Goal: Information Seeking & Learning: Learn about a topic

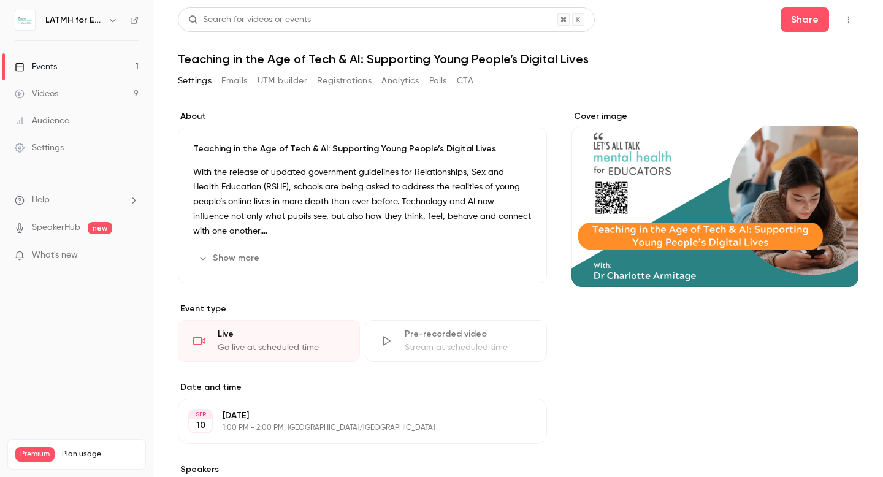
click at [48, 69] on div "Events" at bounding box center [36, 67] width 42 height 12
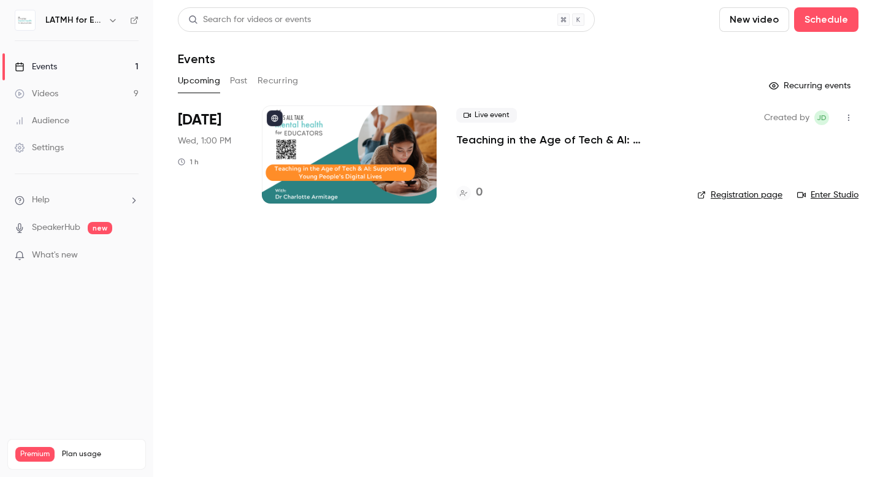
click at [113, 17] on icon "button" at bounding box center [113, 20] width 10 height 10
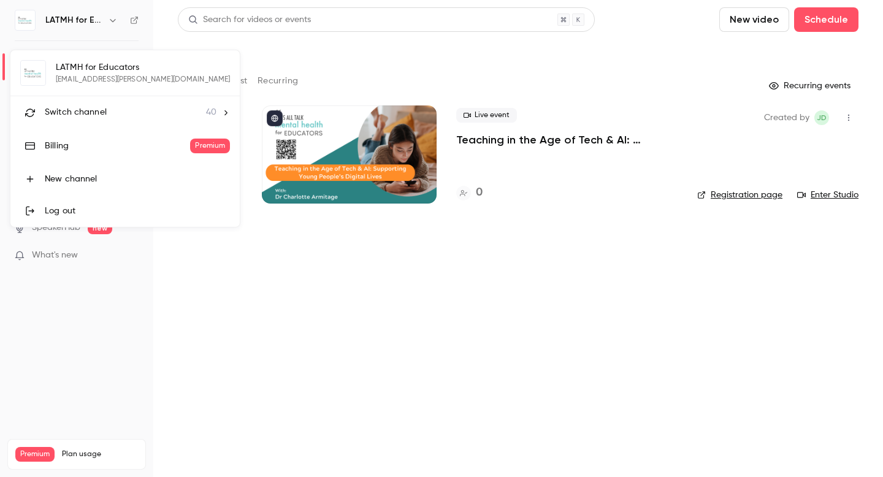
click at [90, 115] on span "Switch channel" at bounding box center [76, 112] width 62 height 13
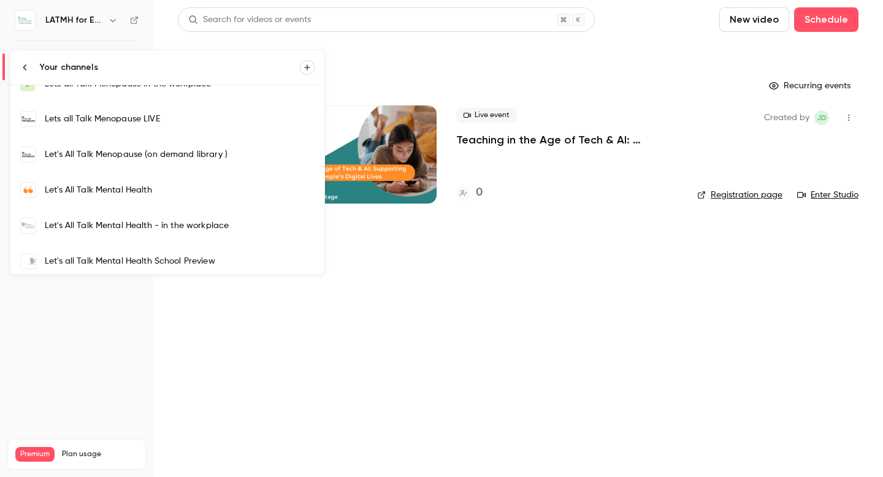
scroll to position [437, 0]
click at [104, 185] on div "Let's All Talk Mental Health" at bounding box center [180, 189] width 270 height 12
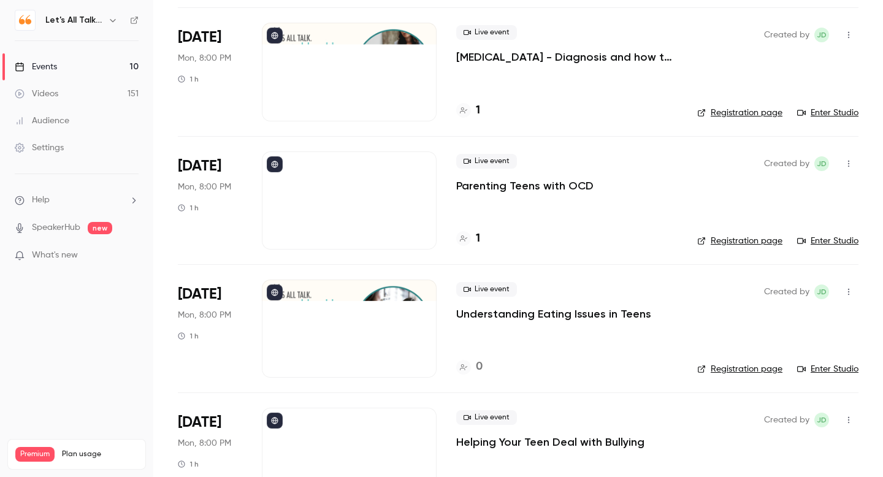
scroll to position [599, 0]
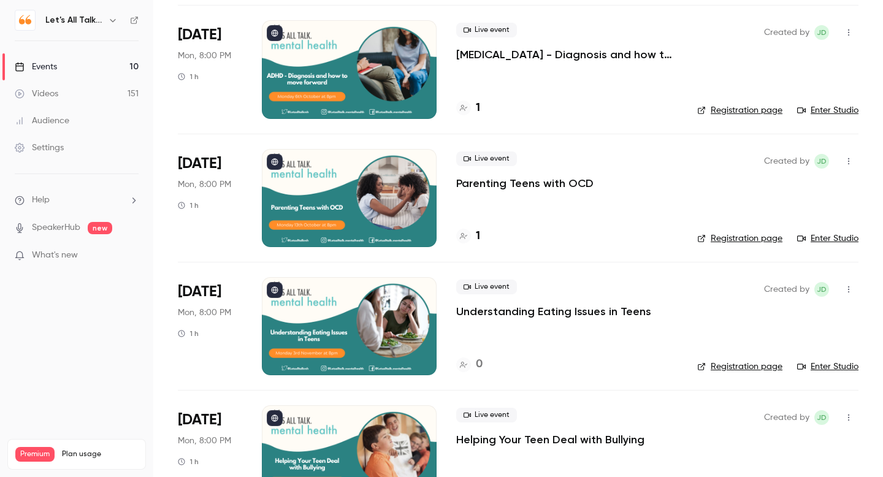
click at [545, 310] on p "Understanding Eating Issues in Teens" at bounding box center [553, 311] width 195 height 15
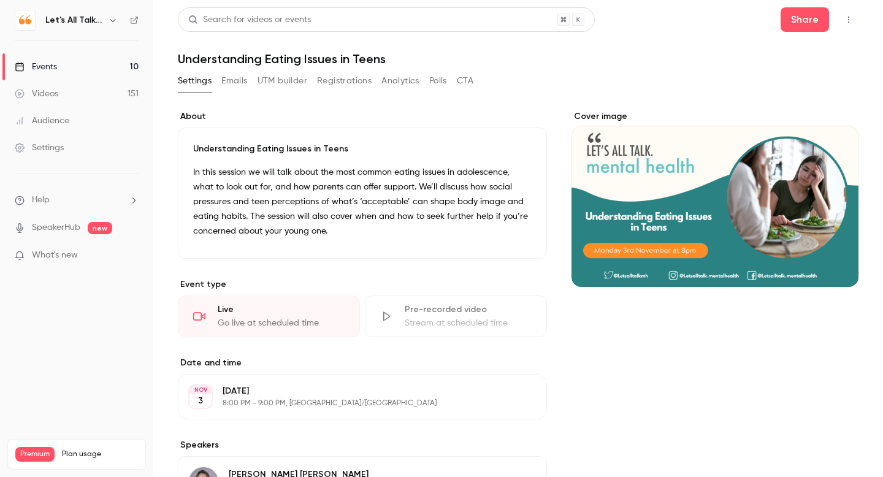
click at [57, 90] on div "Videos" at bounding box center [37, 94] width 44 height 12
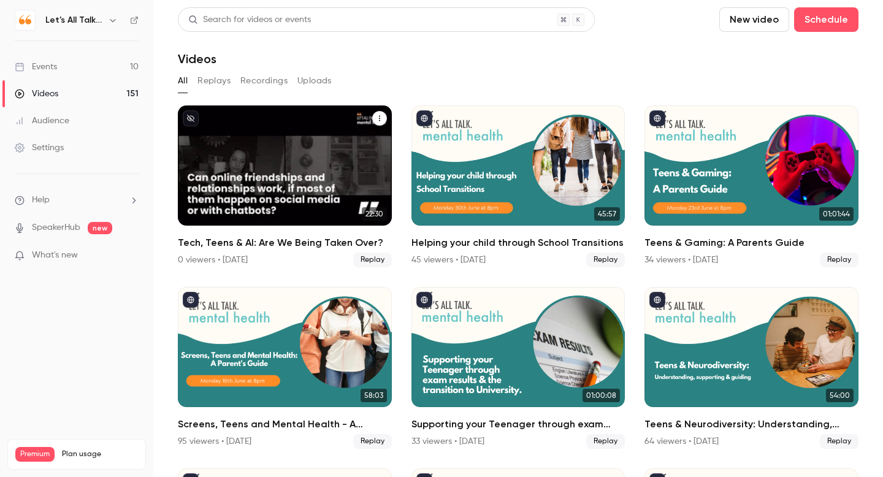
click at [252, 238] on h2 "Tech, Teens & AI: Are We Being Taken Over?" at bounding box center [285, 243] width 214 height 15
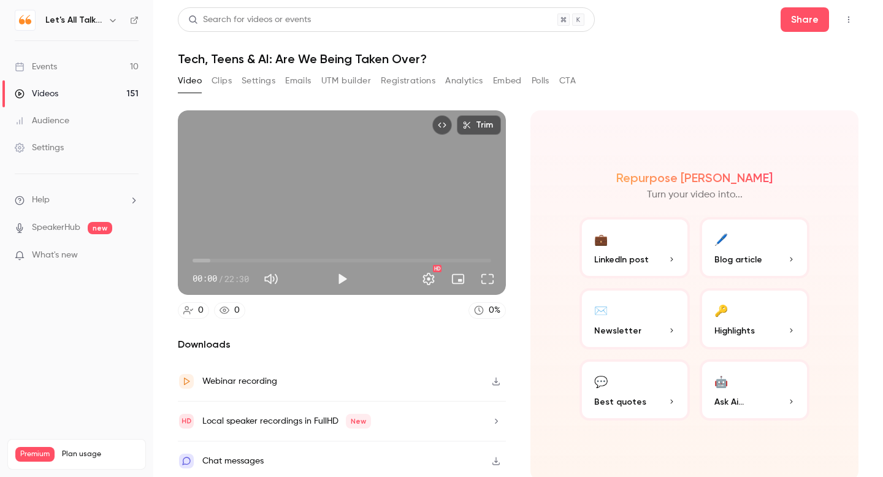
click at [55, 67] on div "Events" at bounding box center [36, 67] width 42 height 12
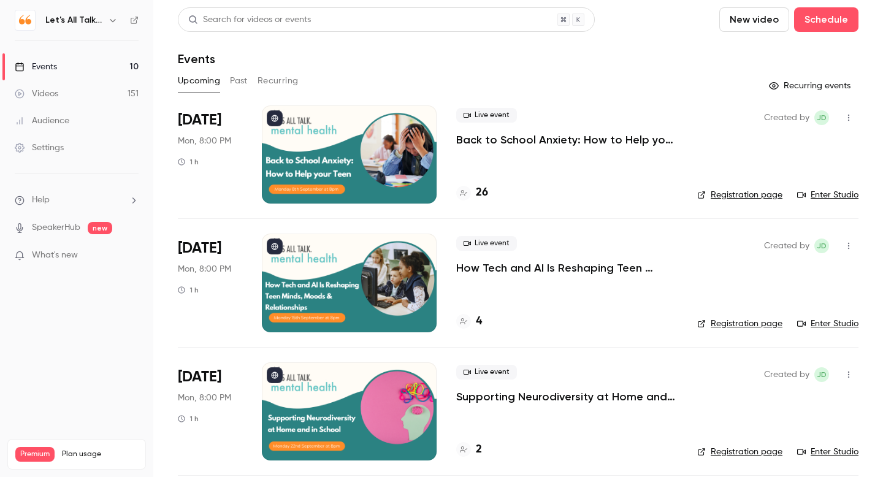
click at [547, 266] on p "How Tech and AI Is Reshaping Teen Minds, Moods & Relationships" at bounding box center [566, 268] width 221 height 15
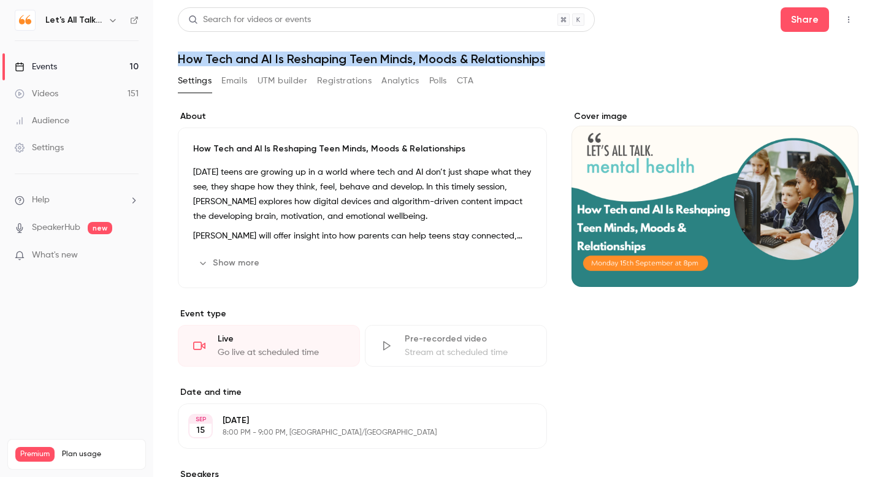
drag, startPoint x: 569, startPoint y: 59, endPoint x: 161, endPoint y: 53, distance: 407.4
click at [161, 53] on main "Search for videos or events Share How Tech and AI Is Reshaping Teen Minds, Mood…" at bounding box center [518, 238] width 730 height 477
copy h1 "How Tech and AI Is Reshaping Teen Minds, Moods & Relationships"
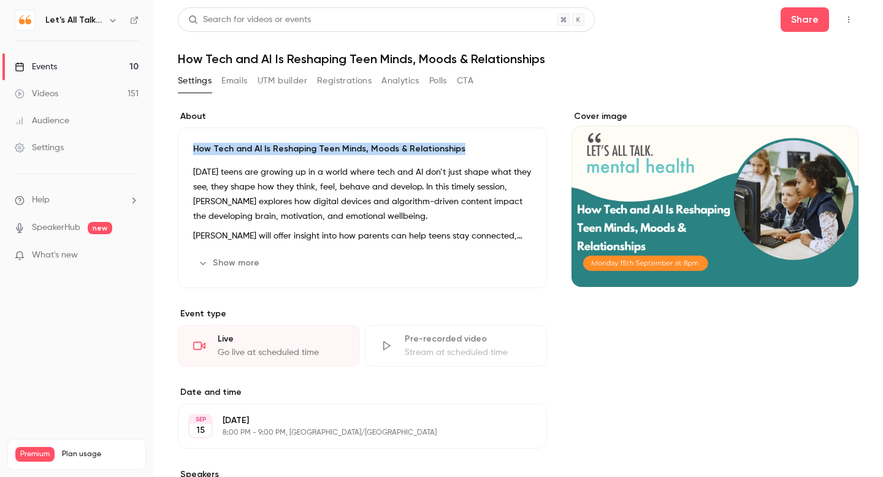
drag, startPoint x: 189, startPoint y: 147, endPoint x: 462, endPoint y: 146, distance: 273.0
click at [462, 146] on div "How Tech and AI Is Reshaping Teen Minds, Moods & Relationships [DATE] teens are…" at bounding box center [362, 208] width 369 height 161
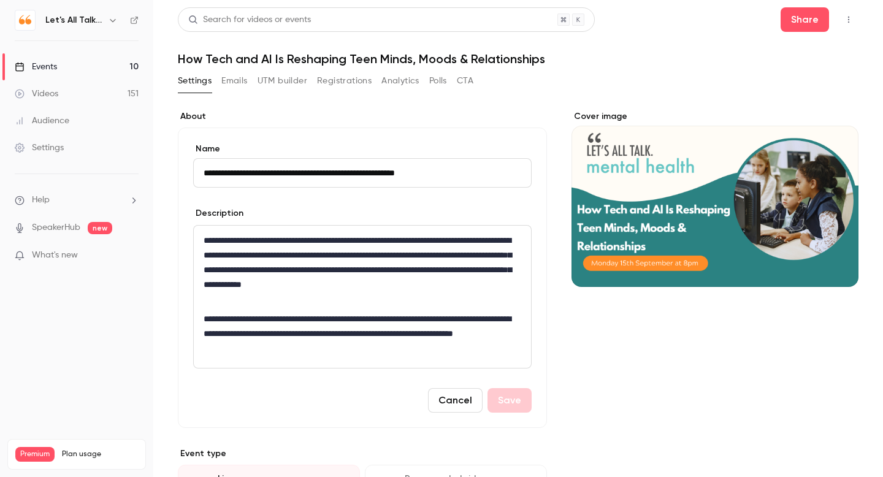
click at [40, 94] on div "Videos" at bounding box center [37, 94] width 44 height 12
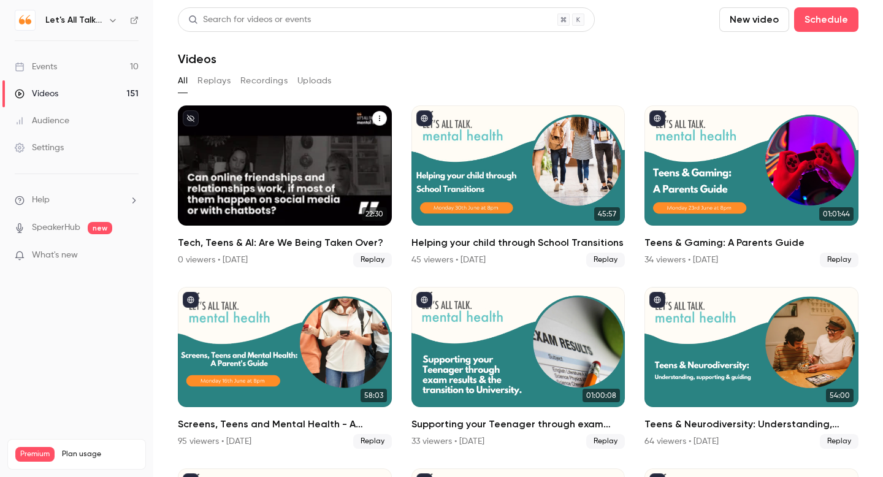
click at [278, 167] on div "Tech, Teens & AI: Are We Being Taken Over?" at bounding box center [285, 166] width 214 height 120
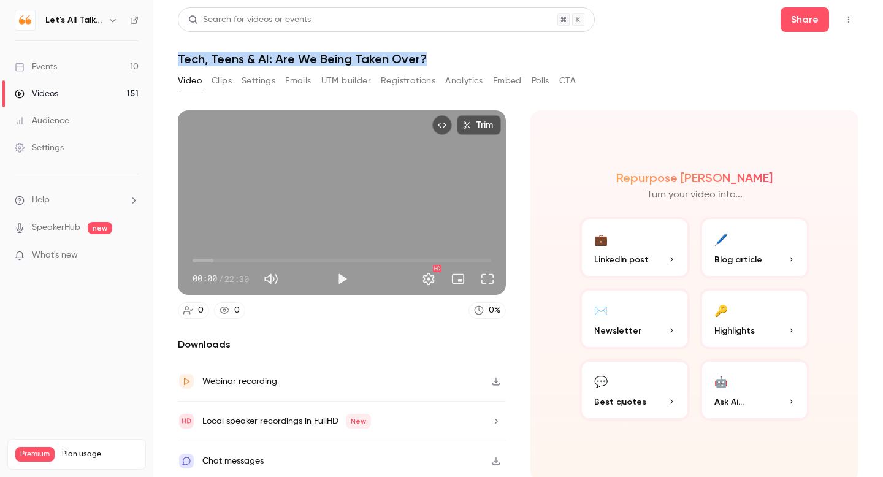
drag, startPoint x: 436, startPoint y: 56, endPoint x: 184, endPoint y: 44, distance: 252.5
click at [184, 44] on header "Search for videos or events Share Tech, Teens & AI: Are We Being Taken Over?" at bounding box center [518, 36] width 681 height 59
copy h1 "Tech, Teens & AI: Are We Being Taken Over?"
click at [56, 120] on div "Audience" at bounding box center [42, 121] width 55 height 12
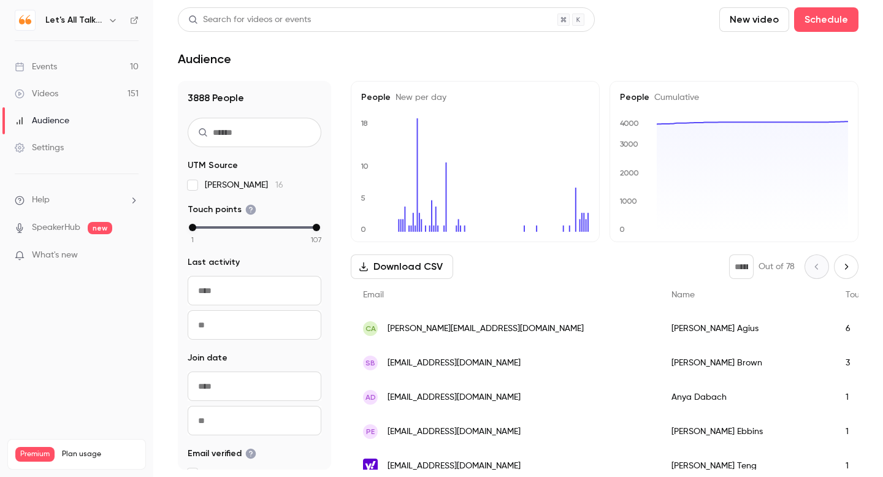
click at [116, 22] on icon "button" at bounding box center [113, 20] width 10 height 10
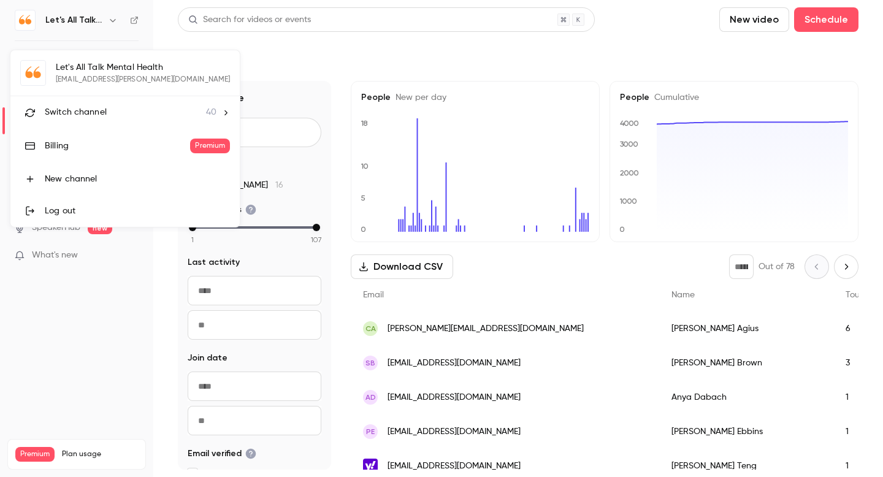
click at [90, 105] on li "Switch channel 40" at bounding box center [124, 112] width 229 height 33
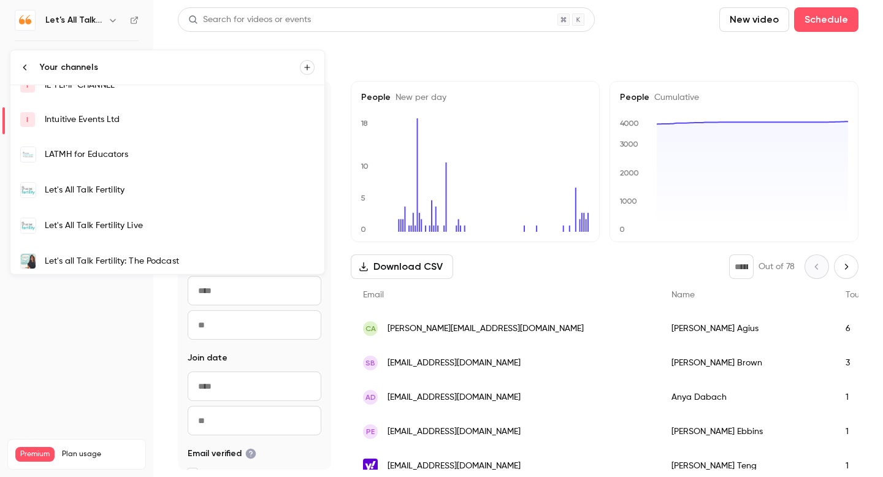
scroll to position [223, 0]
click at [133, 156] on div "LATMH for Educators" at bounding box center [180, 156] width 270 height 12
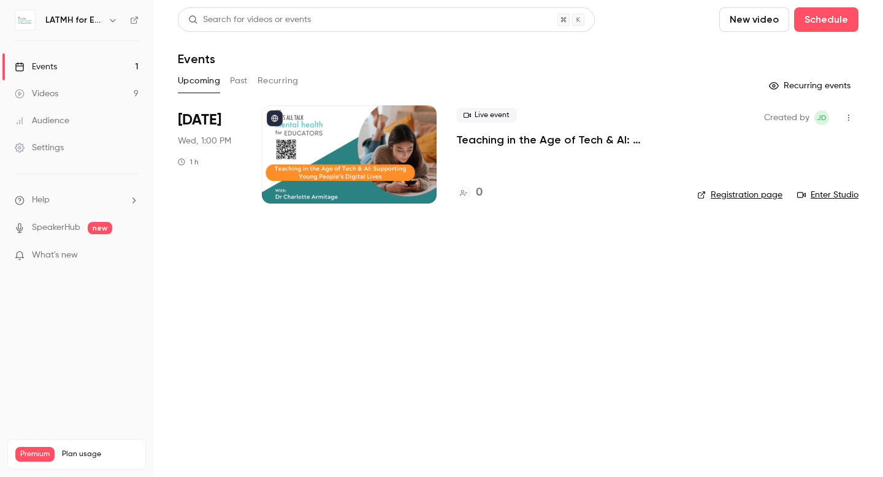
click at [571, 137] on p "Teaching in the Age of Tech & AI: Supporting Young People’s Digital Lives" at bounding box center [566, 140] width 221 height 15
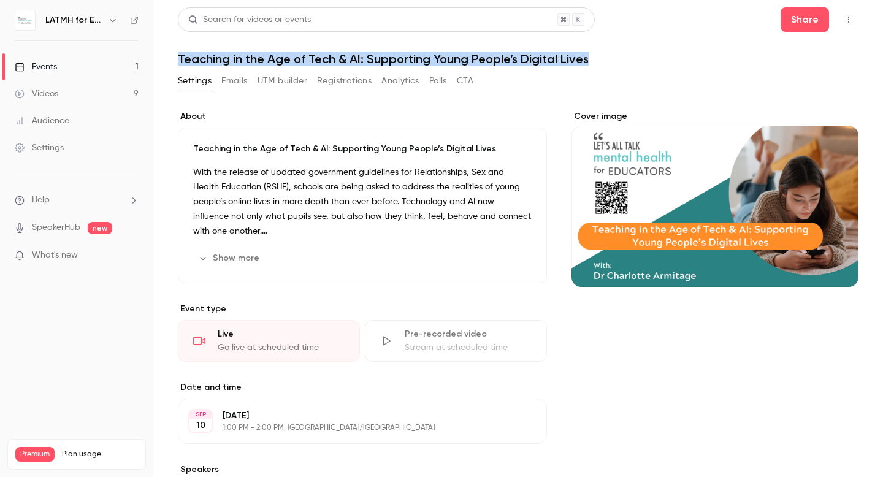
drag, startPoint x: 609, startPoint y: 58, endPoint x: 248, endPoint y: 51, distance: 361.4
click at [248, 52] on h1 "Teaching in the Age of Tech & AI: Supporting Young People’s Digital Lives" at bounding box center [518, 59] width 681 height 15
copy h1 "Teaching in the Age of Tech & AI: Supporting Young People’s Digital Lives"
